Goal: Task Accomplishment & Management: Use online tool/utility

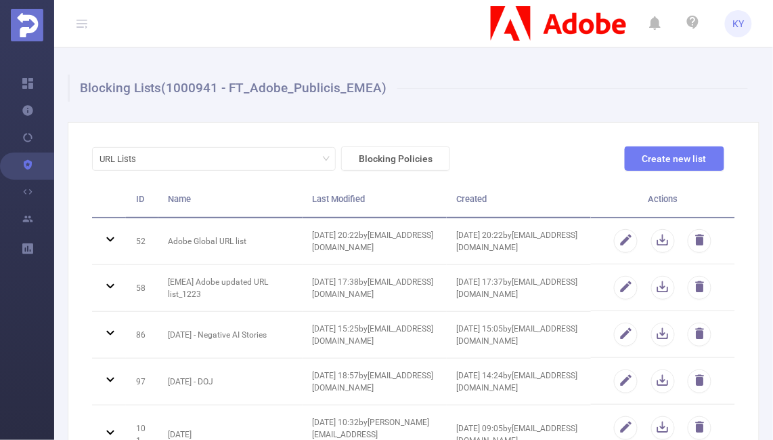
scroll to position [508, 0]
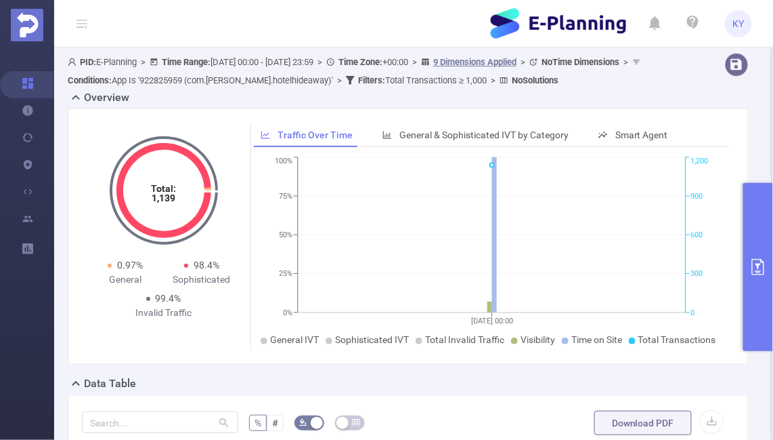
scroll to position [0, 1050]
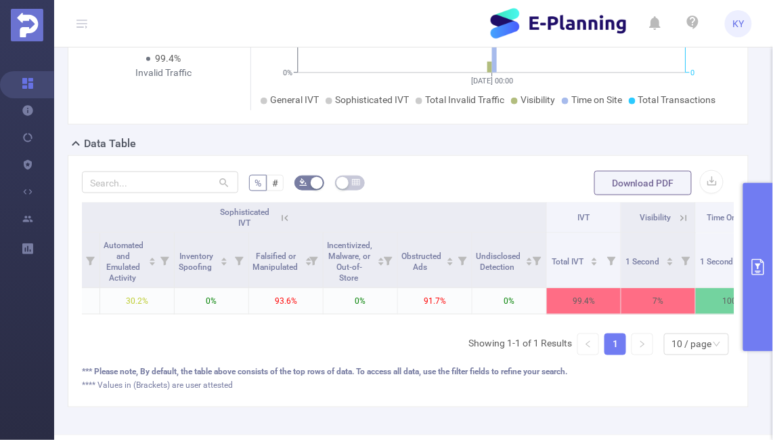
click at [763, 285] on button "primary" at bounding box center [759, 267] width 30 height 168
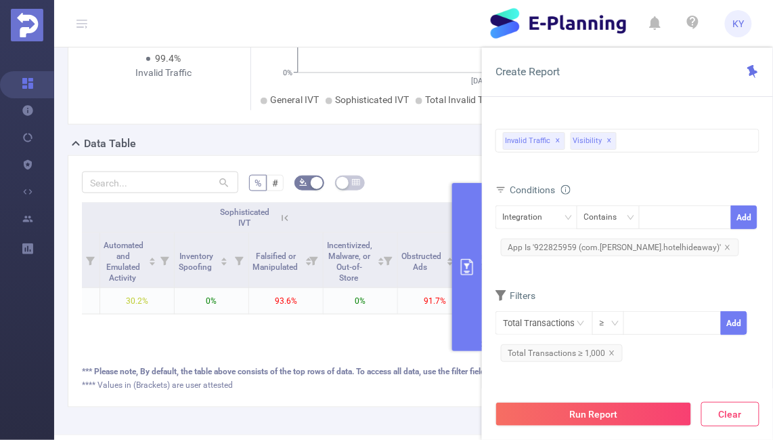
click at [712, 416] on button "Clear" at bounding box center [731, 414] width 58 height 24
type input "2025-10-14 13:00"
type input "2025-10-14 13:59"
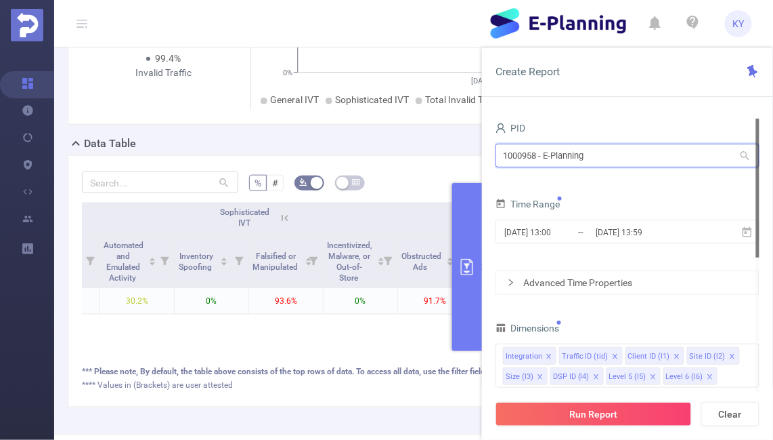
click at [613, 156] on input "1000958 - E-Planning" at bounding box center [628, 156] width 264 height 24
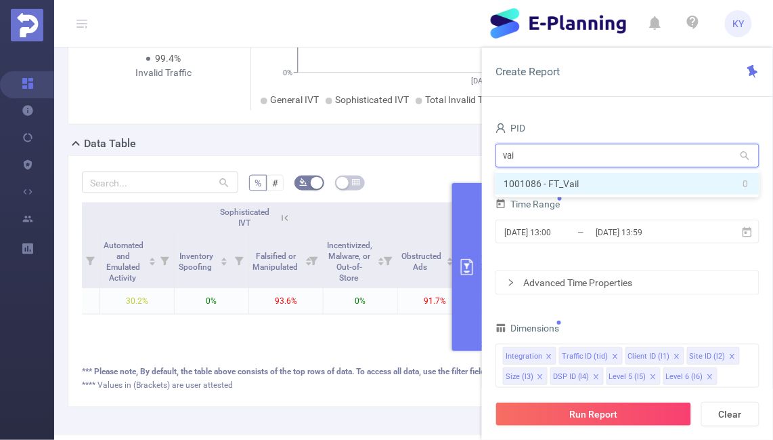
type input "vail"
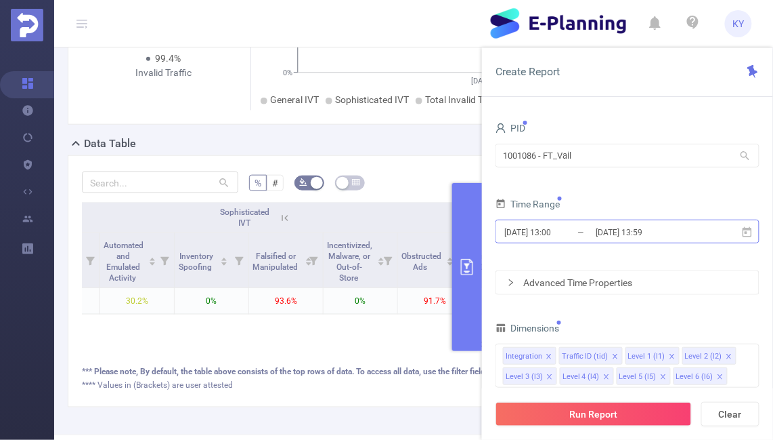
click at [617, 234] on input "2025-10-14 13:59" at bounding box center [650, 232] width 110 height 18
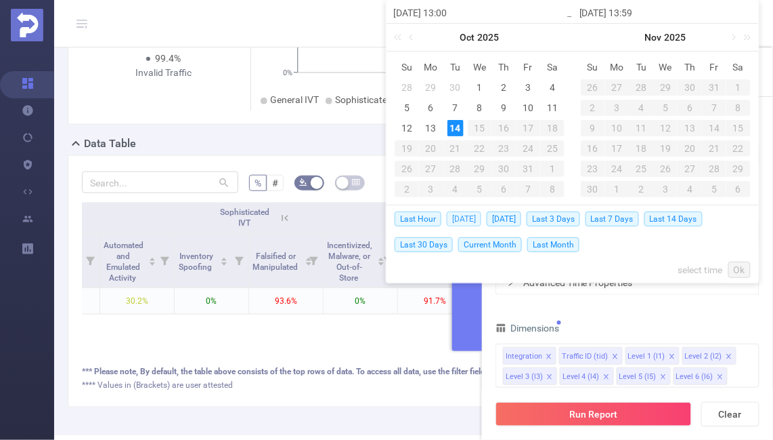
click at [467, 219] on span "Today" at bounding box center [464, 218] width 35 height 15
type input "2025-10-14 00:00"
type input "2025-10-14 23:59"
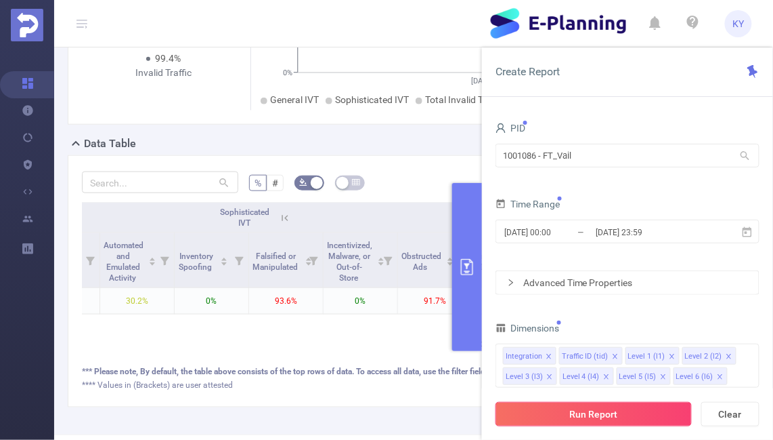
click at [559, 405] on button "Run Report" at bounding box center [594, 414] width 196 height 24
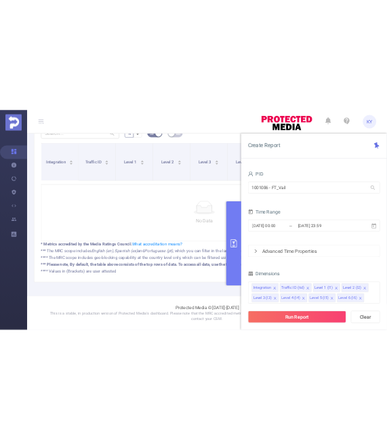
scroll to position [375, 0]
